Goal: Information Seeking & Learning: Learn about a topic

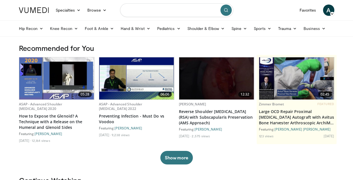
click at [135, 14] on input "Search topics, interventions" at bounding box center [176, 10] width 113 height 14
type input "**********"
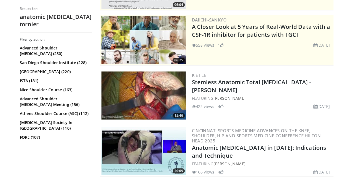
scroll to position [103, 0]
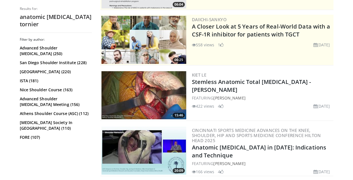
click at [149, 100] on img at bounding box center [143, 95] width 85 height 48
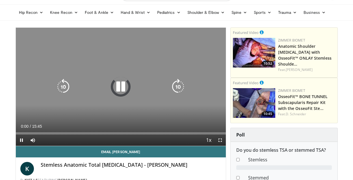
scroll to position [17, 0]
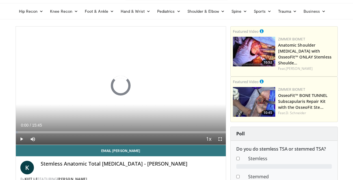
click at [219, 139] on span "Video Player" at bounding box center [219, 138] width 11 height 11
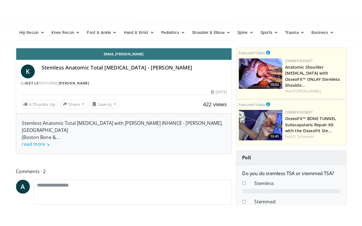
scroll to position [0, 0]
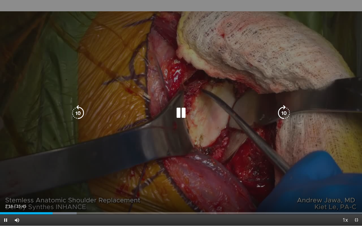
click at [97, 164] on div "10 seconds Tap to unmute" at bounding box center [181, 113] width 362 height 226
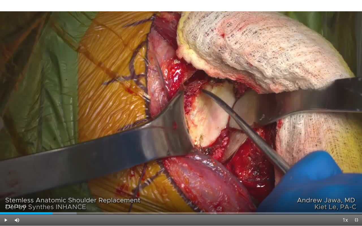
click at [97, 164] on div "10 seconds Tap to unmute" at bounding box center [181, 113] width 362 height 226
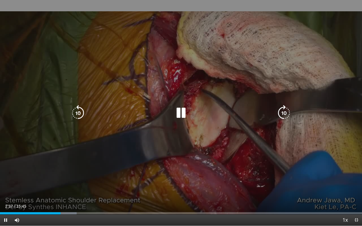
click at [178, 116] on icon "Video Player" at bounding box center [181, 113] width 16 height 16
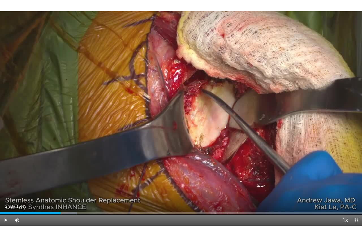
click at [178, 116] on div "10 seconds Tap to unmute" at bounding box center [181, 113] width 362 height 226
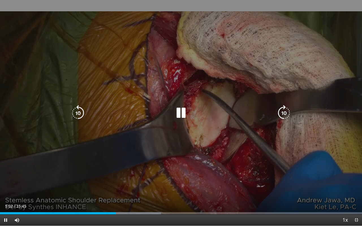
click at [77, 114] on icon "Video Player" at bounding box center [78, 113] width 16 height 16
click at [316, 156] on div "10 seconds Tap to unmute" at bounding box center [181, 113] width 362 height 226
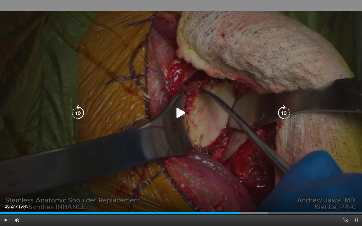
click at [182, 114] on icon "Video Player" at bounding box center [181, 113] width 16 height 16
click at [80, 114] on icon "Video Player" at bounding box center [78, 113] width 16 height 16
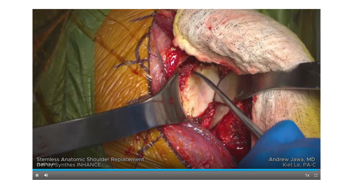
scroll to position [17, 0]
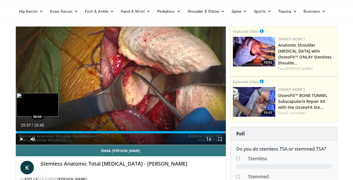
click at [16, 131] on div "Progress Bar" at bounding box center [16, 132] width 1 height 2
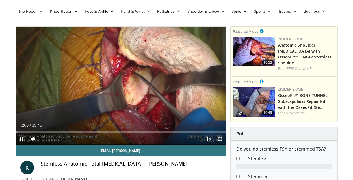
click at [21, 139] on span "Video Player" at bounding box center [21, 138] width 11 height 11
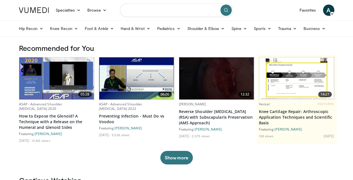
click at [147, 12] on input "Search topics, interventions" at bounding box center [176, 10] width 113 height 14
type input "*"
type input "**********"
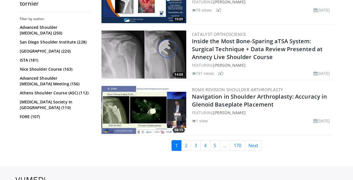
scroll to position [1374, 0]
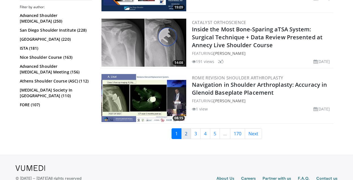
click at [185, 131] on link "2" at bounding box center [186, 133] width 10 height 11
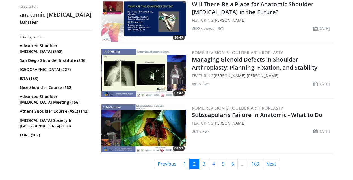
scroll to position [1367, 0]
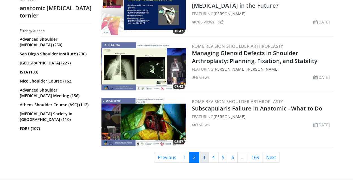
click at [205, 152] on link "3" at bounding box center [204, 157] width 10 height 11
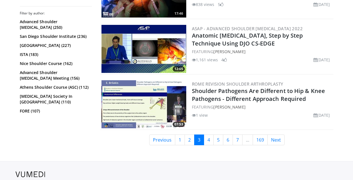
scroll to position [1454, 0]
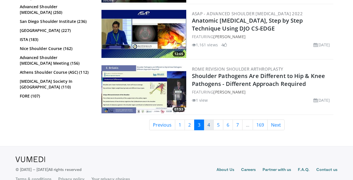
click at [207, 125] on link "4" at bounding box center [209, 124] width 10 height 11
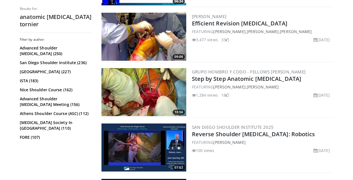
scroll to position [992, 0]
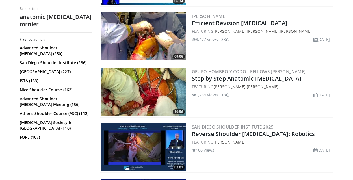
click at [156, 93] on img at bounding box center [143, 92] width 85 height 48
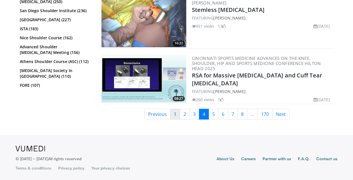
scroll to position [1393, 0]
click at [175, 112] on link "1" at bounding box center [175, 114] width 10 height 11
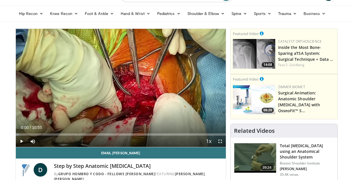
scroll to position [15, 0]
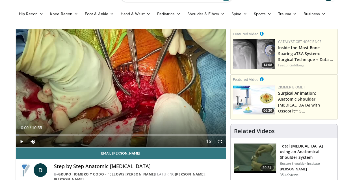
click at [219, 143] on span "Video Player" at bounding box center [219, 141] width 11 height 11
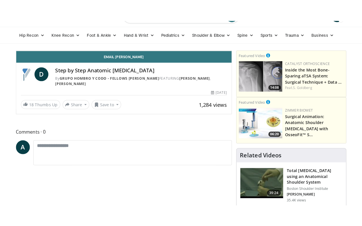
scroll to position [0, 0]
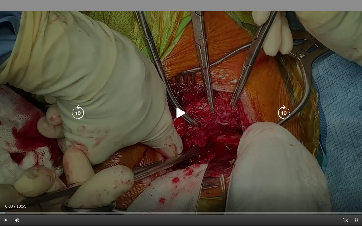
click at [177, 112] on icon "Video Player" at bounding box center [181, 113] width 16 height 16
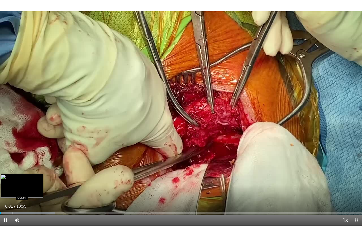
click at [12, 180] on div "Progress Bar" at bounding box center [27, 213] width 55 height 2
click at [34, 180] on div "Progress Bar" at bounding box center [27, 213] width 55 height 2
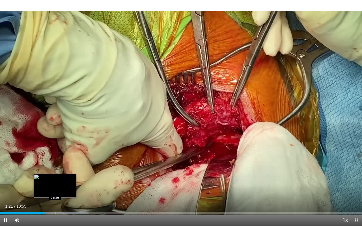
click at [55, 180] on div "Progress Bar" at bounding box center [53, 213] width 70 height 2
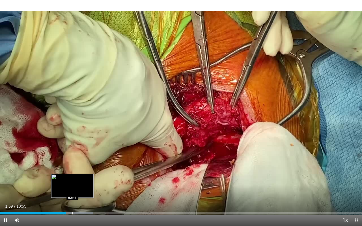
click at [72, 180] on div "Progress Bar" at bounding box center [72, 213] width 1 height 2
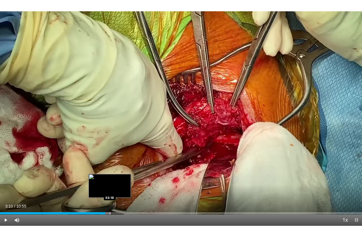
click at [110, 180] on div "Progress Bar" at bounding box center [110, 213] width 1 height 2
click at [120, 180] on div "Progress Bar" at bounding box center [107, 213] width 61 height 2
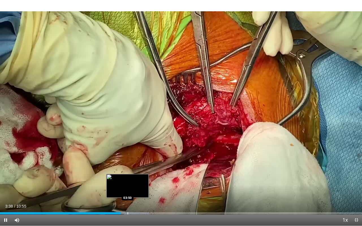
click at [127, 180] on div "Progress Bar" at bounding box center [127, 213] width 1 height 2
click at [138, 180] on div "Loaded : 47.33% 03:54 04:09" at bounding box center [181, 213] width 362 height 2
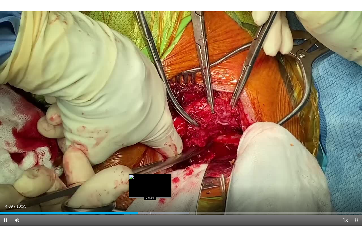
click at [150, 180] on div "Progress Bar" at bounding box center [150, 213] width 1 height 2
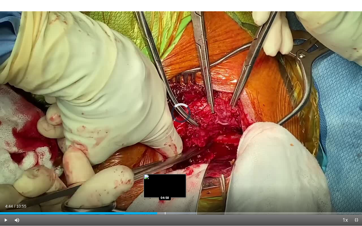
click at [165, 180] on div "Progress Bar" at bounding box center [165, 213] width 1 height 2
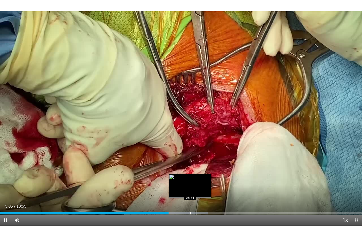
click at [189, 180] on div "Progress Bar" at bounding box center [171, 213] width 74 height 2
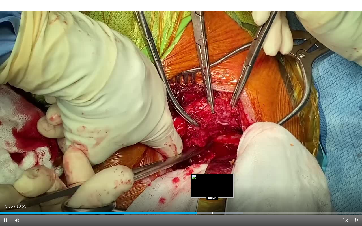
click at [212, 180] on div "Progress Bar" at bounding box center [212, 213] width 1 height 2
click at [222, 180] on div "Progress Bar" at bounding box center [222, 213] width 1 height 2
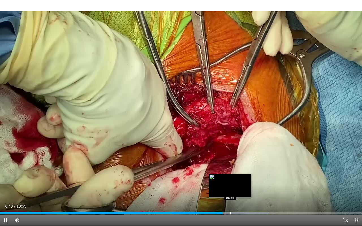
click at [230, 180] on div "Progress Bar" at bounding box center [230, 213] width 1 height 2
click at [237, 180] on div "Progress Bar" at bounding box center [237, 213] width 1 height 2
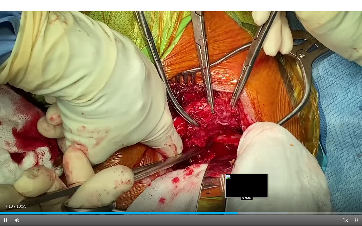
click at [247, 180] on div "Progress Bar" at bounding box center [246, 213] width 1 height 2
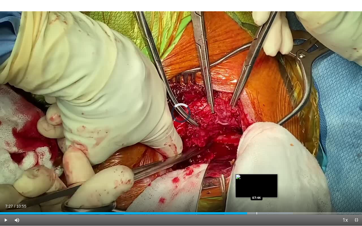
click at [256, 180] on div "Progress Bar" at bounding box center [256, 213] width 1 height 2
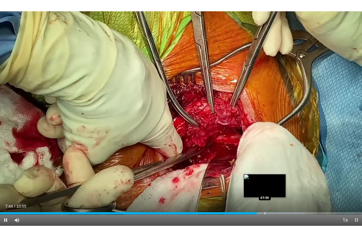
click at [264, 180] on div "Progress Bar" at bounding box center [264, 213] width 1 height 2
click at [268, 180] on div "Progress Bar" at bounding box center [268, 213] width 1 height 2
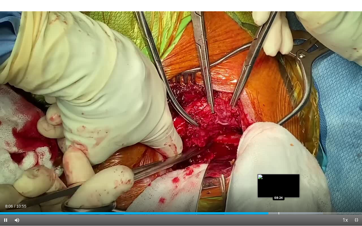
click at [279, 180] on div "Loaded : 89.22% 08:06 08:24" at bounding box center [181, 213] width 362 height 2
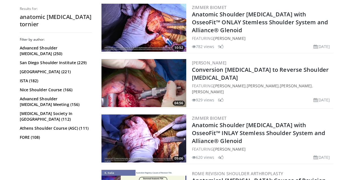
scroll to position [279, 0]
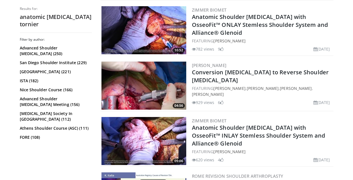
click at [155, 34] on img at bounding box center [143, 30] width 85 height 48
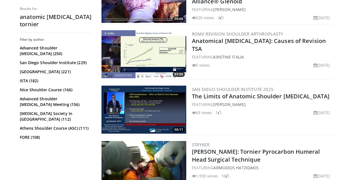
scroll to position [441, 0]
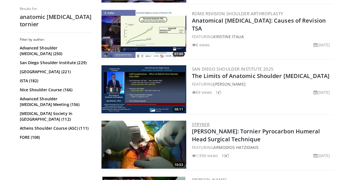
click at [204, 125] on link "Stryker" at bounding box center [201, 124] width 18 height 6
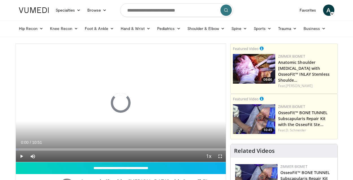
click at [221, 157] on span "Video Player" at bounding box center [219, 156] width 11 height 11
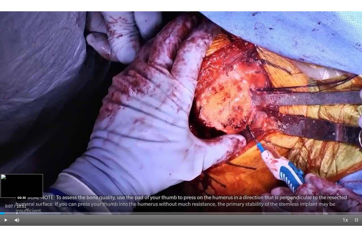
click at [17, 180] on div "Progress Bar" at bounding box center [17, 213] width 1 height 2
click at [29, 180] on div "Progress Bar" at bounding box center [29, 213] width 1 height 2
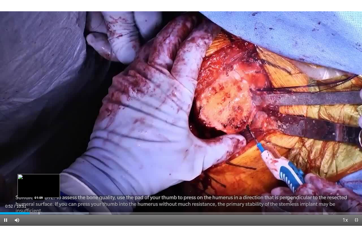
click at [39, 180] on div "Progress Bar" at bounding box center [39, 213] width 1 height 2
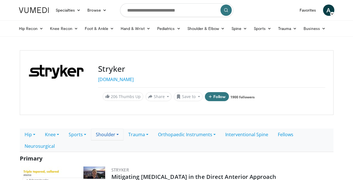
click at [115, 136] on link "Shoulder" at bounding box center [107, 135] width 32 height 12
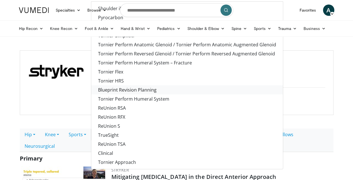
scroll to position [0, 0]
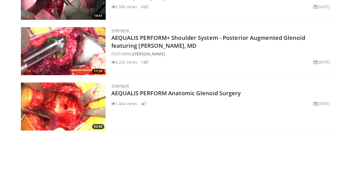
scroll to position [251, 0]
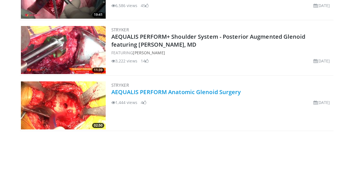
click at [154, 96] on link "AEQUALIS PERFORM Anatomic Glenoid Surgery" at bounding box center [176, 92] width 130 height 8
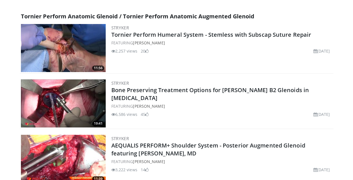
scroll to position [141, 0]
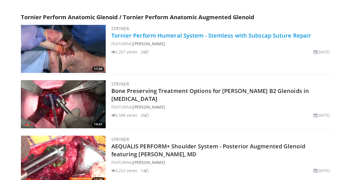
click at [146, 39] on link "Tornier Perform Humeral System - Stemless with Subscap Suture Repair" at bounding box center [211, 36] width 200 height 8
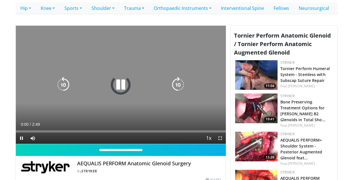
scroll to position [127, 0]
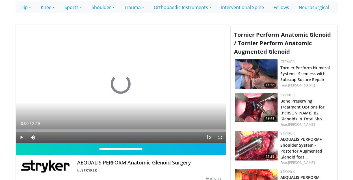
click at [220, 143] on span "Video Player" at bounding box center [219, 137] width 11 height 11
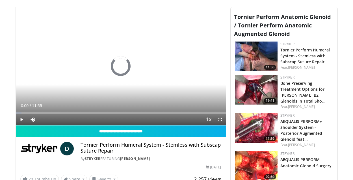
scroll to position [145, 0]
click at [219, 125] on span "Video Player" at bounding box center [219, 119] width 11 height 11
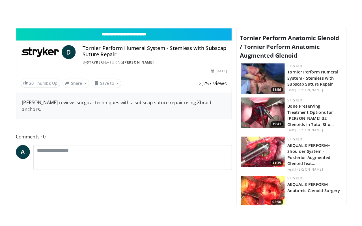
scroll to position [0, 0]
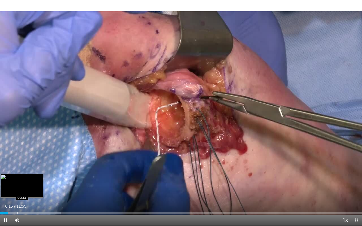
click at [17, 180] on div "Progress Bar" at bounding box center [17, 213] width 1 height 2
click at [12, 180] on div "Progress Bar" at bounding box center [12, 213] width 1 height 2
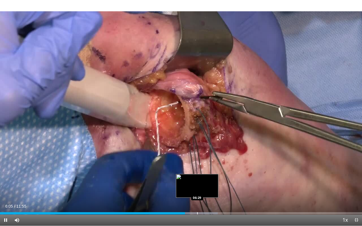
click at [197, 180] on div "Progress Bar" at bounding box center [172, 213] width 90 height 2
click at [200, 180] on div "Progress Bar" at bounding box center [200, 213] width 1 height 2
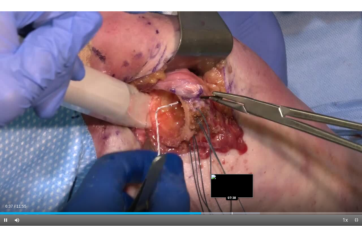
click at [232, 180] on div "Progress Bar" at bounding box center [232, 213] width 1 height 2
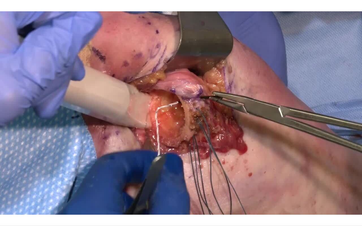
click at [240, 180] on div "10 seconds Tap to unmute" at bounding box center [181, 113] width 362 height 226
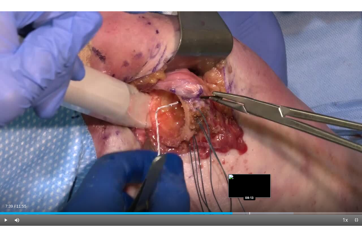
click at [249, 180] on div "Loaded : 81.12% 07:39 08:13" at bounding box center [181, 211] width 362 height 5
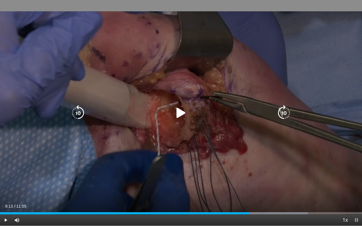
click at [179, 116] on icon "Video Player" at bounding box center [181, 113] width 16 height 16
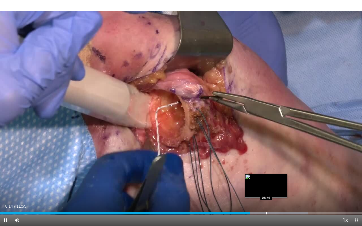
click at [266, 180] on div "Progress Bar" at bounding box center [266, 213] width 1 height 2
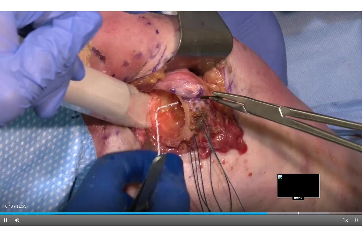
click at [298, 180] on div "Loaded : 90.92% 08:48 09:49" at bounding box center [181, 211] width 362 height 5
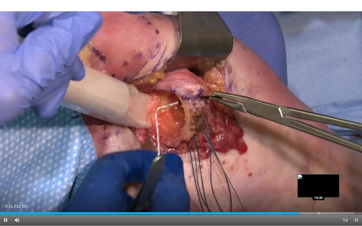
click at [318, 180] on div "Progress Bar" at bounding box center [318, 213] width 1 height 2
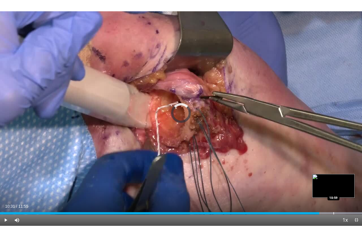
click at [333, 180] on div "Progress Bar" at bounding box center [333, 213] width 1 height 2
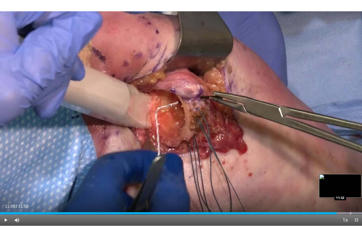
click at [350, 180] on div "Progress Bar" at bounding box center [350, 213] width 1 height 2
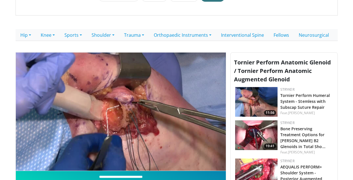
scroll to position [98, 0]
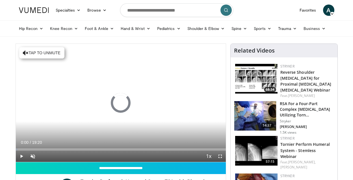
click at [220, 158] on span "Video Player" at bounding box center [219, 156] width 11 height 11
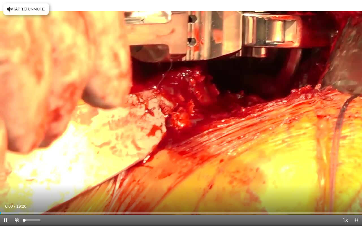
click at [15, 180] on span "Video Player" at bounding box center [16, 219] width 11 height 11
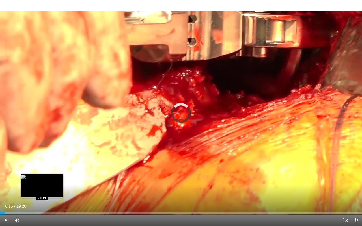
click at [42, 180] on div "Progress Bar" at bounding box center [42, 213] width 1 height 2
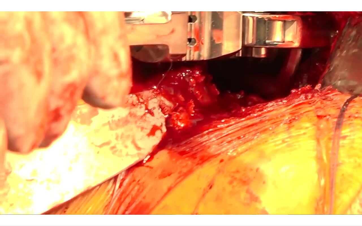
click at [29, 180] on div "10 seconds Tap to unmute" at bounding box center [181, 113] width 362 height 226
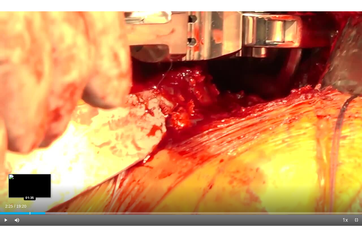
click at [29, 180] on div "02:25" at bounding box center [22, 213] width 45 height 2
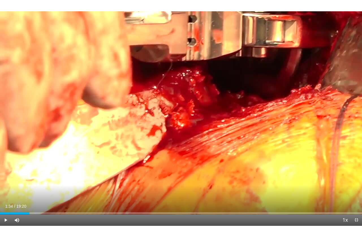
click at [5, 180] on span "Video Player" at bounding box center [5, 219] width 11 height 11
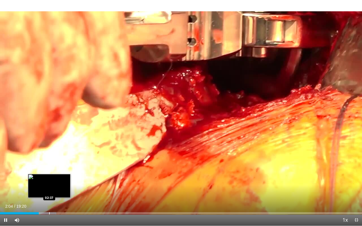
click at [49, 180] on div "Progress Bar" at bounding box center [49, 213] width 1 height 2
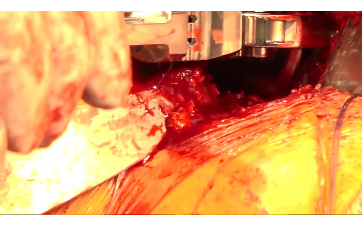
click at [56, 180] on video-js "**********" at bounding box center [181, 113] width 362 height 226
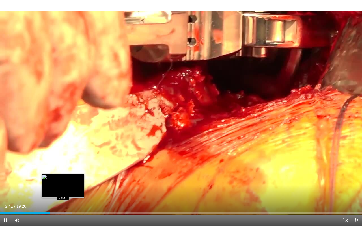
click at [63, 180] on div "Progress Bar" at bounding box center [63, 213] width 1 height 2
click at [57, 180] on div "Progress Bar" at bounding box center [57, 213] width 1 height 2
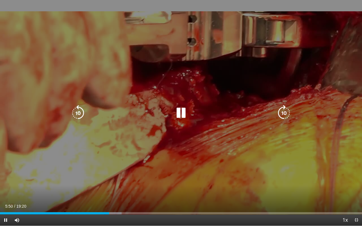
click at [194, 113] on div "Video Player" at bounding box center [180, 112] width 217 height 11
click at [180, 112] on icon "Video Player" at bounding box center [181, 113] width 16 height 16
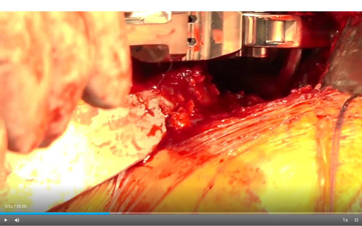
click at [180, 112] on div "10 seconds Tap to unmute" at bounding box center [181, 113] width 362 height 226
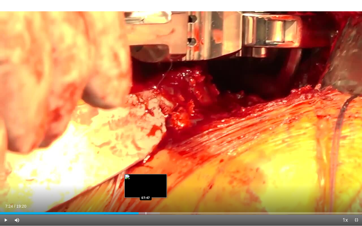
click at [145, 180] on div "Loaded : 44.17% 07:24 07:47" at bounding box center [181, 211] width 362 height 5
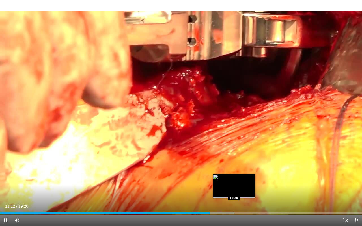
click at [234, 180] on div "Loaded : 64.67% 11:13 12:30" at bounding box center [181, 213] width 362 height 2
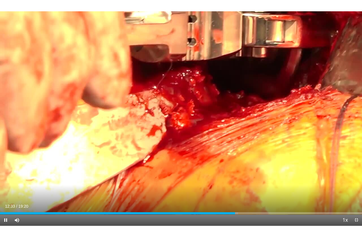
click at [259, 180] on div "Current Time 12:33 / Duration 19:20 Pause Skip Backward Skip Forward Mute 34% L…" at bounding box center [181, 219] width 362 height 11
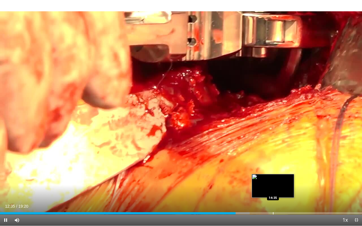
click at [273, 180] on div "Progress Bar" at bounding box center [273, 213] width 1 height 2
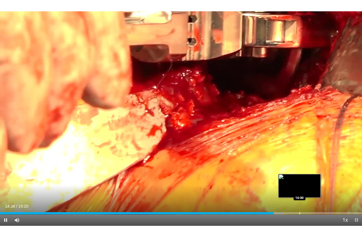
click at [299, 180] on div "Progress Bar" at bounding box center [299, 213] width 1 height 2
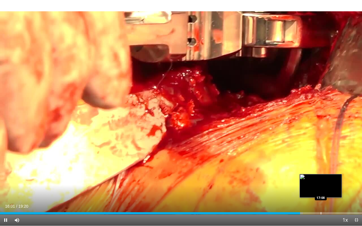
click at [321, 180] on div "Loaded : 83.64% 16:01 17:08" at bounding box center [181, 213] width 362 height 2
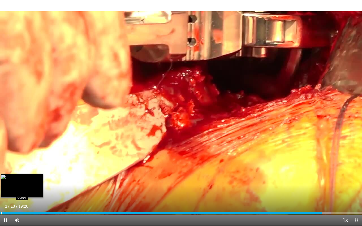
click at [1, 180] on div "Progress Bar" at bounding box center [1, 213] width 1 height 2
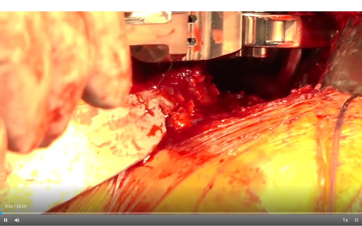
click at [6, 180] on span "Video Player" at bounding box center [5, 219] width 11 height 11
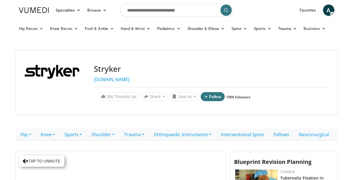
click at [152, 107] on div "Stryker [DOMAIN_NAME] 206 Thumbs Up Share Stryker... × Enter one or more e-mail…" at bounding box center [177, 82] width 322 height 65
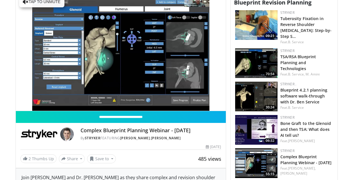
scroll to position [162, 0]
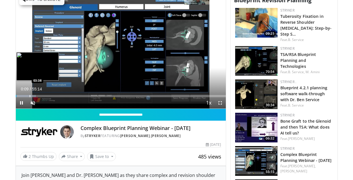
click at [30, 97] on div "Progress Bar" at bounding box center [30, 96] width 1 height 2
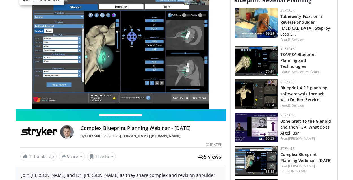
click at [41, 108] on div "10 seconds Tap to unmute" at bounding box center [121, 49] width 210 height 118
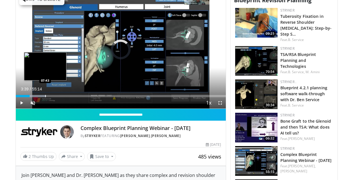
click at [45, 97] on div "Progress Bar" at bounding box center [45, 96] width 1 height 2
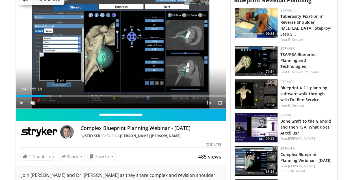
click at [60, 97] on div "Progress Bar" at bounding box center [60, 96] width 1 height 2
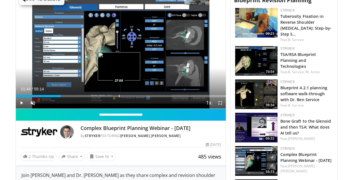
click at [119, 97] on div "Loaded : 21.42% 11:44 27:08" at bounding box center [121, 94] width 210 height 5
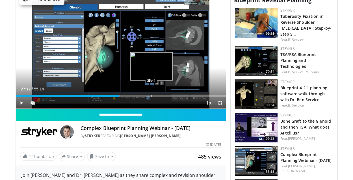
click at [151, 97] on div "Progress Bar" at bounding box center [151, 96] width 1 height 2
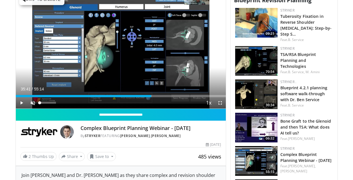
click at [33, 108] on span "Video Player" at bounding box center [32, 102] width 11 height 11
click at [21, 108] on span "Video Player" at bounding box center [21, 102] width 11 height 11
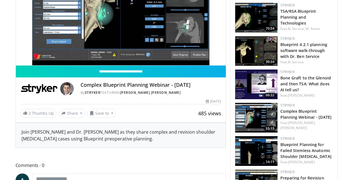
scroll to position [200, 0]
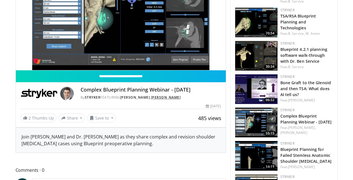
click at [170, 100] on link "[PERSON_NAME]" at bounding box center [166, 97] width 30 height 5
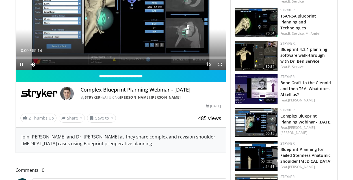
click at [21, 70] on span "Video Player" at bounding box center [21, 64] width 11 height 11
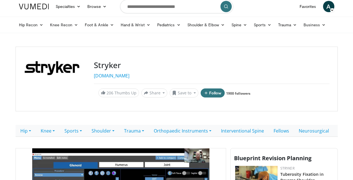
scroll to position [3, 0]
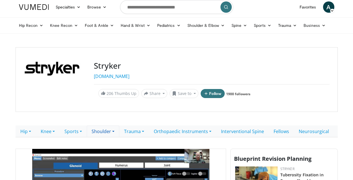
click at [105, 132] on link "Shoulder" at bounding box center [103, 131] width 32 height 12
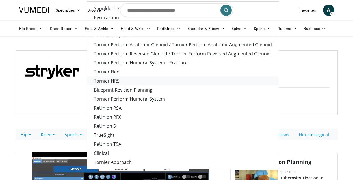
scroll to position [0, 0]
click at [154, 45] on link "Tornier Perform Anatomic Glenoid / Tornier Perform Anatomic Augmented Glenoid" at bounding box center [182, 44] width 191 height 9
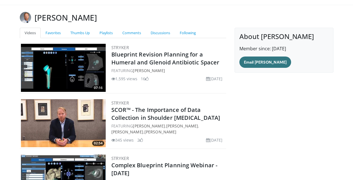
scroll to position [31, 0]
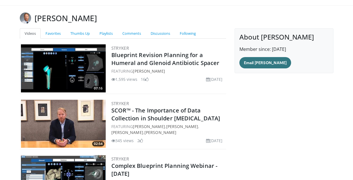
click at [83, 64] on img at bounding box center [63, 68] width 85 height 48
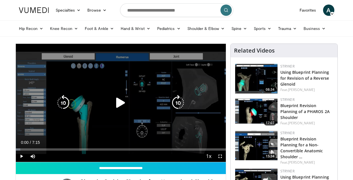
click at [122, 103] on icon "Video Player" at bounding box center [121, 103] width 16 height 16
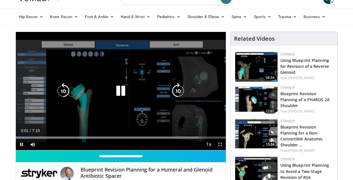
scroll to position [14, 0]
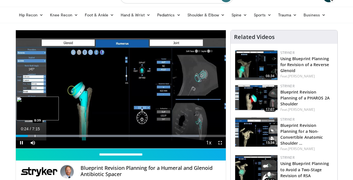
click at [35, 135] on div "Progress Bar" at bounding box center [35, 136] width 1 height 2
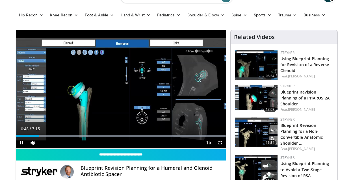
click at [219, 143] on span "Video Player" at bounding box center [219, 142] width 11 height 11
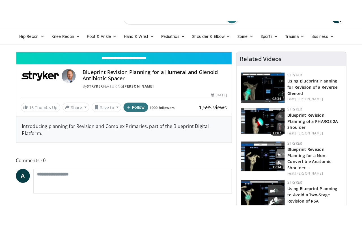
scroll to position [0, 0]
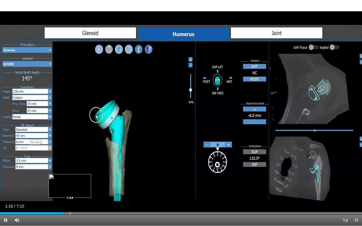
click at [70, 180] on div "Progress Bar" at bounding box center [70, 213] width 1 height 2
click at [86, 180] on div "Progress Bar" at bounding box center [86, 213] width 1 height 2
click at [102, 180] on div "Progress Bar" at bounding box center [102, 213] width 1 height 2
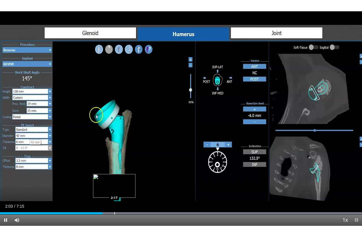
click at [114, 180] on div "Progress Bar" at bounding box center [114, 213] width 1 height 2
click at [125, 180] on div "Progress Bar" at bounding box center [125, 213] width 1 height 2
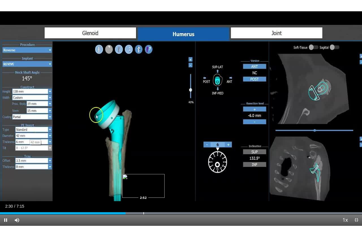
click at [143, 180] on div "Progress Bar" at bounding box center [143, 213] width 1 height 2
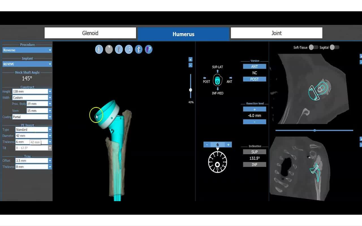
click at [160, 180] on div "10 seconds Tap to unmute" at bounding box center [181, 113] width 362 height 226
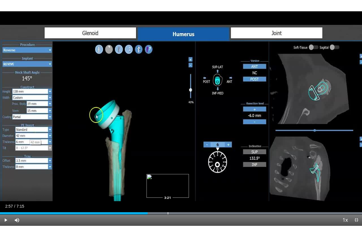
click at [167, 180] on div "Progress Bar" at bounding box center [167, 213] width 1 height 2
click at [6, 180] on span "Video Player" at bounding box center [5, 219] width 11 height 11
click at [190, 180] on div "Progress Bar" at bounding box center [190, 213] width 1 height 2
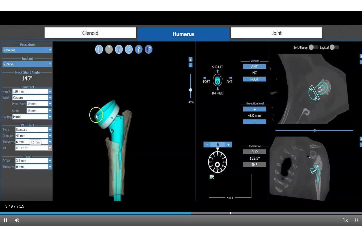
click at [230, 180] on div "Progress Bar" at bounding box center [230, 213] width 1 height 2
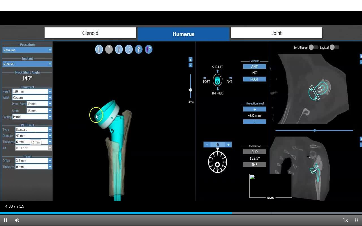
click at [270, 180] on div "Progress Bar" at bounding box center [270, 213] width 1 height 2
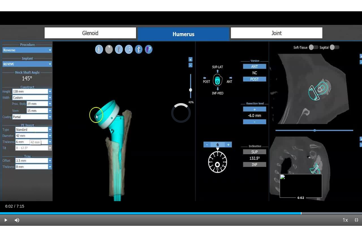
click at [301, 180] on div "Progress Bar" at bounding box center [301, 213] width 1 height 2
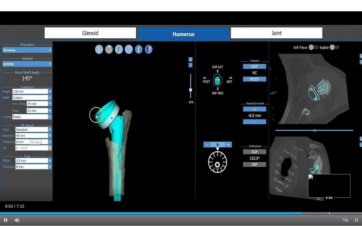
click at [329, 180] on div "Progress Bar" at bounding box center [329, 213] width 1 height 2
click at [352, 180] on div "Progress Bar" at bounding box center [354, 213] width 1 height 2
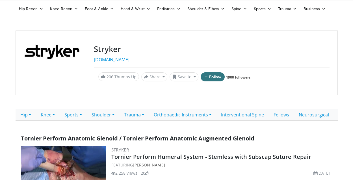
scroll to position [19, 0]
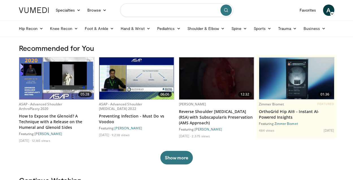
click at [146, 12] on input "Search topics, interventions" at bounding box center [176, 10] width 113 height 14
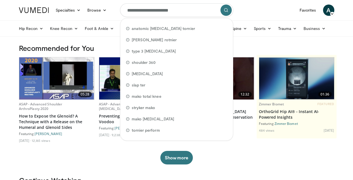
type input "**********"
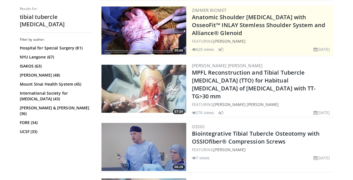
scroll to position [112, 0]
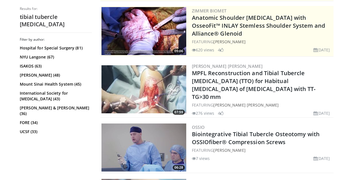
click at [150, 83] on img at bounding box center [143, 89] width 85 height 48
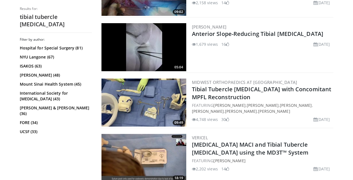
scroll to position [602, 0]
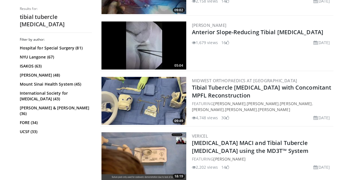
click at [160, 90] on img at bounding box center [143, 101] width 85 height 48
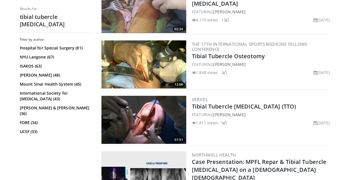
scroll to position [924, 0]
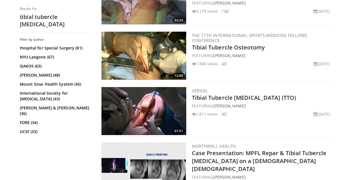
click at [148, 100] on img at bounding box center [143, 111] width 85 height 48
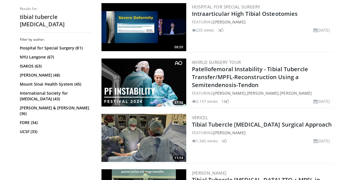
scroll to position [1120, 0]
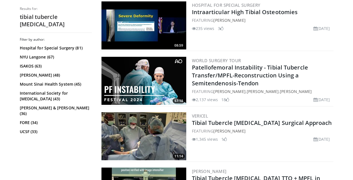
click at [147, 77] on img at bounding box center [143, 81] width 85 height 48
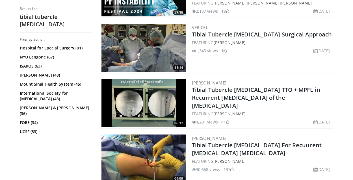
scroll to position [1205, 0]
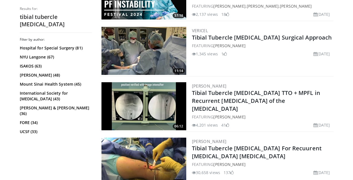
click at [154, 102] on img at bounding box center [143, 106] width 85 height 48
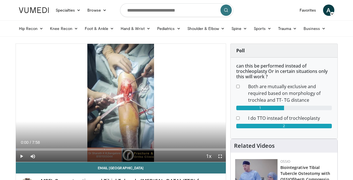
click at [21, 157] on span "Video Player" at bounding box center [21, 156] width 11 height 11
click at [219, 157] on span "Video Player" at bounding box center [219, 156] width 11 height 11
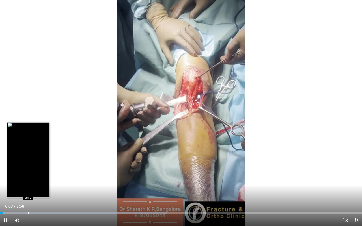
click at [28, 180] on div "Progress Bar" at bounding box center [28, 213] width 1 height 2
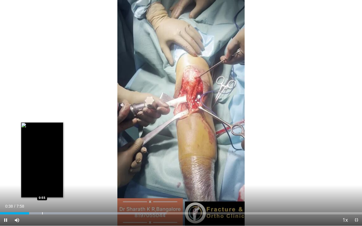
click at [42, 180] on div "Progress Bar" at bounding box center [42, 213] width 1 height 2
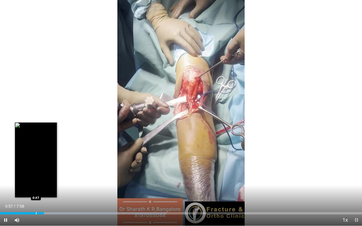
click at [36, 180] on div "Progress Bar" at bounding box center [36, 213] width 1 height 2
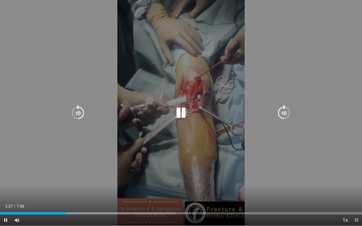
click at [98, 141] on div "10 seconds Tap to unmute" at bounding box center [181, 113] width 362 height 226
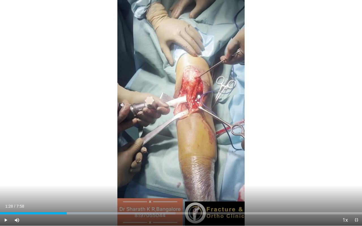
click at [98, 141] on div "10 seconds Tap to unmute" at bounding box center [181, 113] width 362 height 226
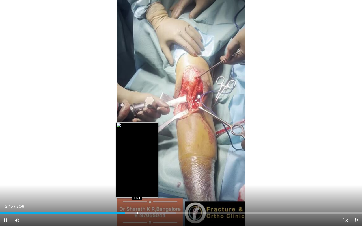
click at [137, 180] on div "Progress Bar" at bounding box center [137, 213] width 1 height 2
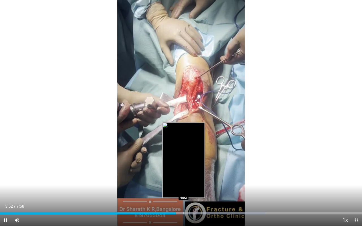
click at [184, 180] on div "Progress Bar" at bounding box center [160, 213] width 207 height 2
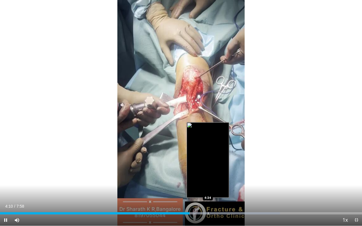
click at [207, 180] on div "Progress Bar" at bounding box center [168, 213] width 222 height 2
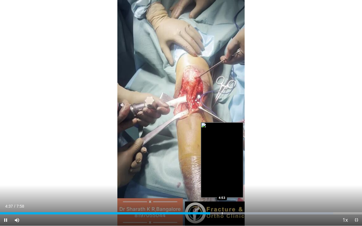
click at [222, 180] on div "Progress Bar" at bounding box center [222, 213] width 1 height 2
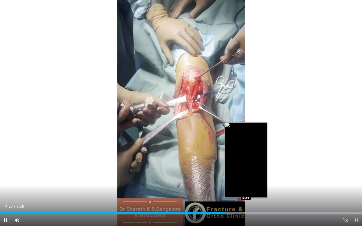
click at [245, 180] on div "Progress Bar" at bounding box center [245, 213] width 1 height 2
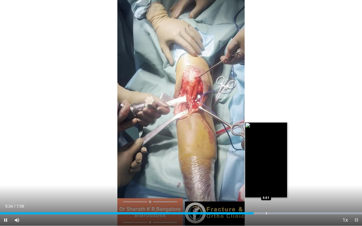
click at [266, 180] on div "Progress Bar" at bounding box center [266, 213] width 1 height 2
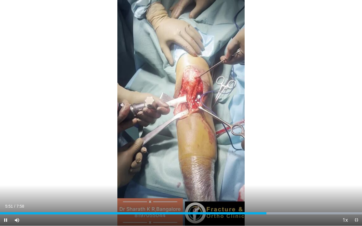
click at [274, 180] on div "Current Time 5:51 / Duration 7:58 Pause Skip Backward Skip Forward Mute Loaded …" at bounding box center [181, 219] width 362 height 11
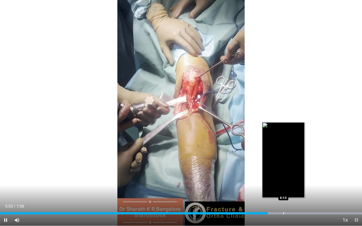
click at [283, 180] on div "Progress Bar" at bounding box center [283, 213] width 1 height 2
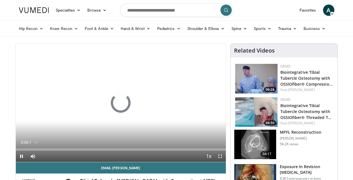
scroll to position [8, 0]
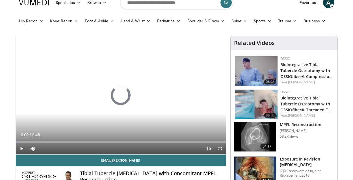
click at [219, 149] on span "Video Player" at bounding box center [219, 148] width 11 height 11
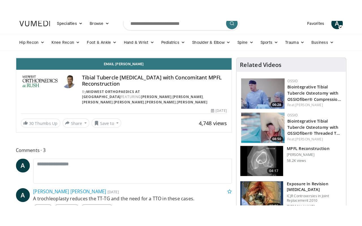
scroll to position [0, 0]
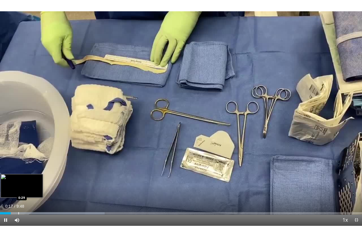
click at [18, 180] on div "Progress Bar" at bounding box center [18, 213] width 1 height 2
click at [27, 180] on div "Progress Bar" at bounding box center [27, 213] width 1 height 2
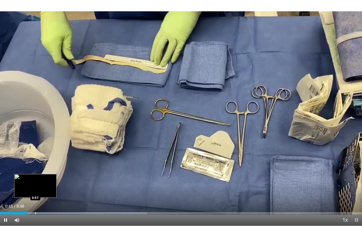
click at [35, 180] on div "Progress Bar" at bounding box center [35, 213] width 1 height 2
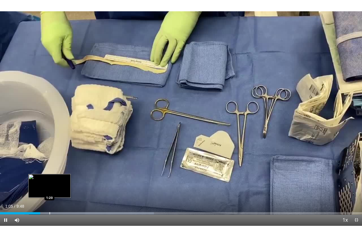
click at [50, 180] on div "Progress Bar" at bounding box center [49, 213] width 1 height 2
click at [47, 180] on div "Progress Bar" at bounding box center [47, 213] width 1 height 2
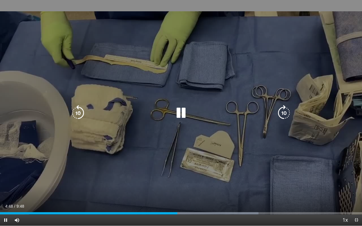
click at [80, 112] on icon "Video Player" at bounding box center [78, 113] width 16 height 16
click at [284, 111] on icon "Video Player" at bounding box center [284, 113] width 16 height 16
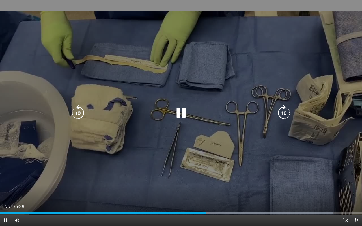
click at [285, 115] on icon "Video Player" at bounding box center [284, 113] width 16 height 16
click at [79, 112] on icon "Video Player" at bounding box center [78, 113] width 16 height 16
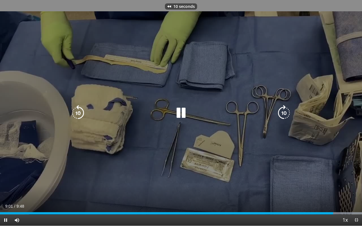
click at [178, 110] on icon "Video Player" at bounding box center [181, 113] width 16 height 16
click at [178, 114] on icon "Video Player" at bounding box center [181, 113] width 16 height 16
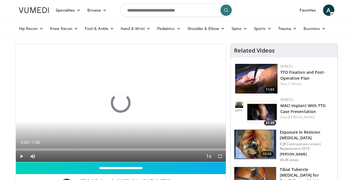
click at [219, 156] on span "Video Player" at bounding box center [219, 156] width 11 height 11
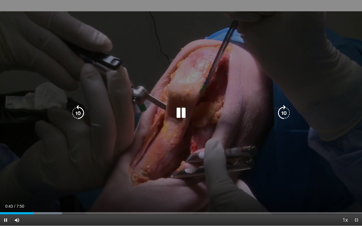
click at [181, 116] on icon "Video Player" at bounding box center [181, 113] width 16 height 16
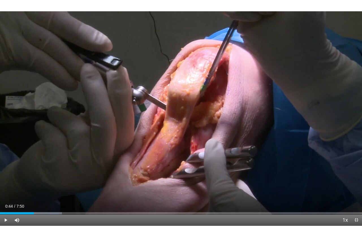
click at [182, 104] on div "10 seconds Tap to unmute" at bounding box center [181, 113] width 362 height 226
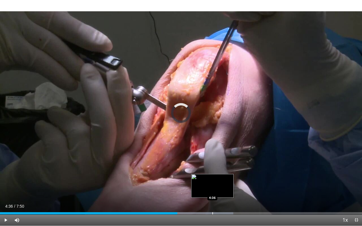
click at [213, 180] on div "Progress Bar" at bounding box center [190, 213] width 86 height 2
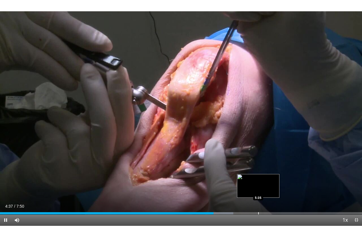
click at [259, 180] on div "Loaded : 64.46% 4:37 5:35" at bounding box center [181, 213] width 362 height 2
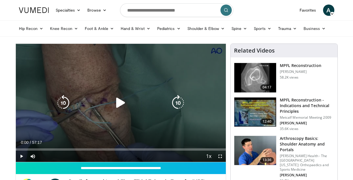
click at [117, 105] on icon "Video Player" at bounding box center [121, 103] width 16 height 16
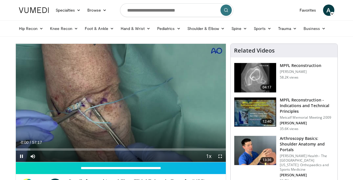
click at [220, 158] on span "Video Player" at bounding box center [219, 156] width 11 height 11
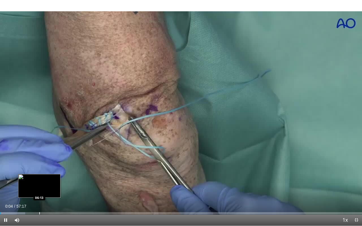
click at [39, 180] on div "Loaded : 6.98% 00:04 06:13" at bounding box center [181, 213] width 362 height 2
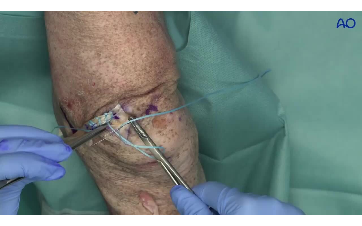
click at [81, 180] on div "10 seconds Tap to unmute" at bounding box center [181, 113] width 362 height 226
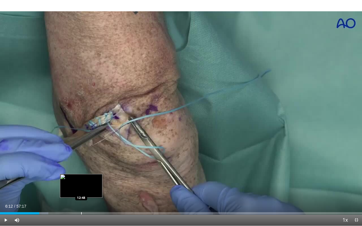
click at [81, 180] on div "Loaded : 13.38% 06:12 12:48" at bounding box center [181, 213] width 362 height 2
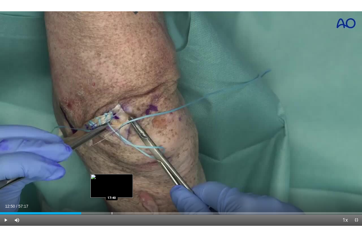
click at [112, 180] on div "Progress Bar" at bounding box center [112, 213] width 1 height 2
click at [116, 180] on div "Progress Bar" at bounding box center [116, 213] width 1 height 2
click at [120, 180] on div "Progress Bar" at bounding box center [120, 213] width 1 height 2
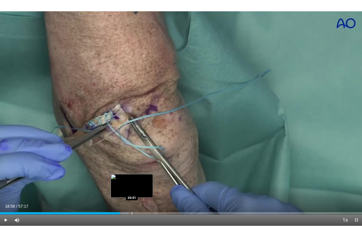
click at [132, 180] on div "Loaded : 35.55% 18:58 20:51" at bounding box center [181, 211] width 362 height 5
click at [141, 180] on div "Progress Bar" at bounding box center [141, 213] width 1 height 2
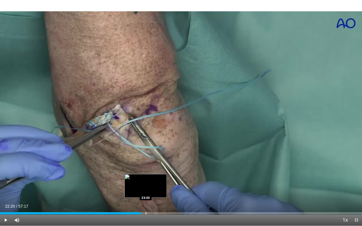
click at [145, 180] on div "Progress Bar" at bounding box center [145, 213] width 1 height 2
click at [149, 180] on div "Progress Bar" at bounding box center [149, 213] width 1 height 2
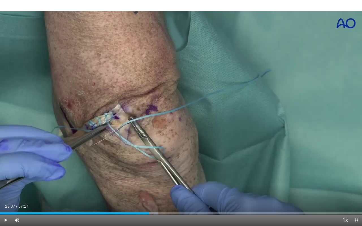
click at [154, 180] on div "Current Time 23:37 / Duration 57:17 Play Skip Backward Skip Forward Mute Loaded…" at bounding box center [181, 219] width 362 height 11
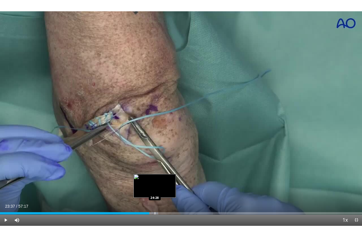
click at [154, 180] on div "Progress Bar" at bounding box center [154, 213] width 1 height 2
click at [161, 180] on div "Progress Bar" at bounding box center [161, 213] width 1 height 2
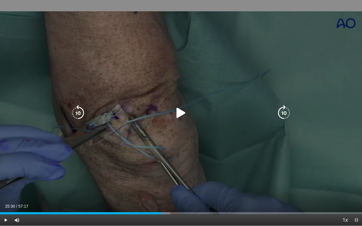
click at [181, 118] on icon "Video Player" at bounding box center [181, 113] width 16 height 16
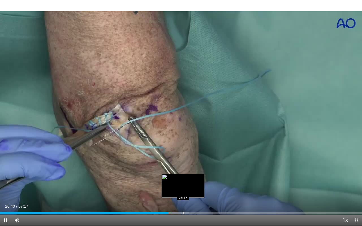
click at [183, 180] on div "Progress Bar" at bounding box center [183, 213] width 1 height 2
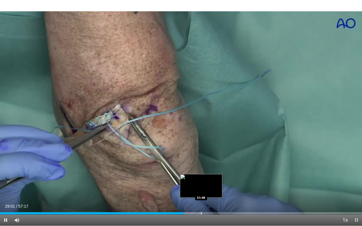
click at [201, 180] on video-js "**********" at bounding box center [181, 113] width 362 height 226
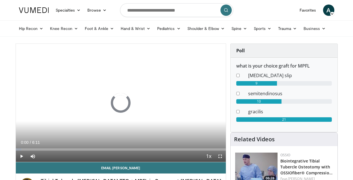
click at [222, 157] on span "Video Player" at bounding box center [219, 156] width 11 height 11
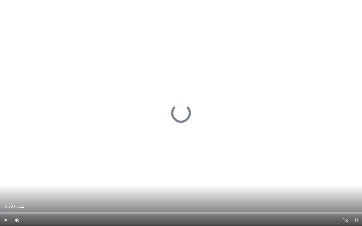
click at [6, 180] on span "Video Player" at bounding box center [5, 219] width 11 height 11
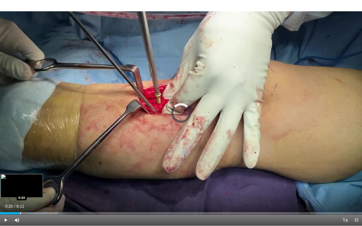
click at [20, 180] on div "Loaded : 16.13% 0:01 0:20" at bounding box center [181, 213] width 362 height 2
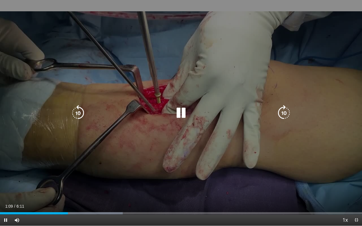
click at [180, 114] on icon "Video Player" at bounding box center [181, 113] width 16 height 16
